Goal: Entertainment & Leisure: Consume media (video, audio)

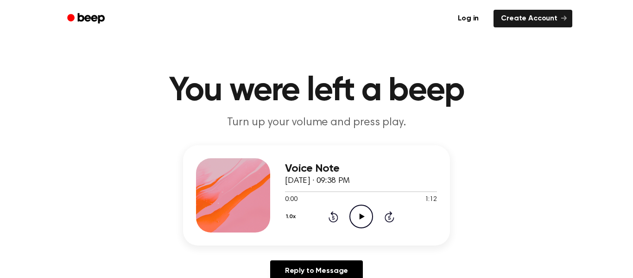
click at [364, 212] on icon "Play Audio" at bounding box center [362, 217] width 24 height 24
click at [364, 223] on icon "Play Audio" at bounding box center [362, 217] width 24 height 24
click at [369, 221] on icon "Pause Audio" at bounding box center [362, 217] width 24 height 24
click at [363, 211] on icon "Play Audio" at bounding box center [362, 217] width 24 height 24
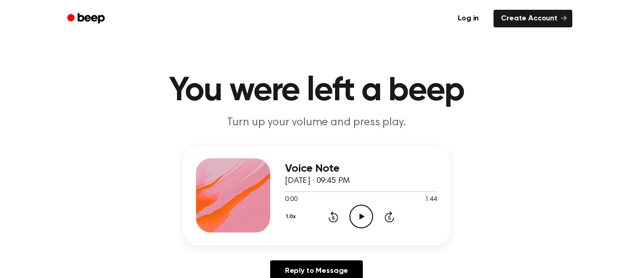
click at [366, 220] on icon "Play Audio" at bounding box center [362, 217] width 24 height 24
click at [361, 217] on icon at bounding box center [361, 216] width 5 height 6
click at [364, 220] on icon "Pause Audio" at bounding box center [362, 217] width 24 height 24
